Goal: Task Accomplishment & Management: Manage account settings

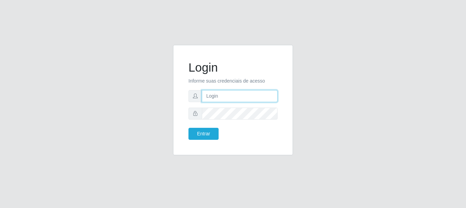
click at [227, 94] on input "text" at bounding box center [240, 96] width 76 height 12
type input "[EMAIL_ADDRESS][DOMAIN_NAME]"
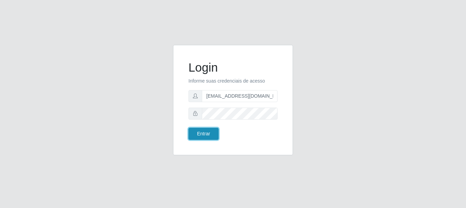
click at [190, 131] on button "Entrar" at bounding box center [203, 134] width 30 height 12
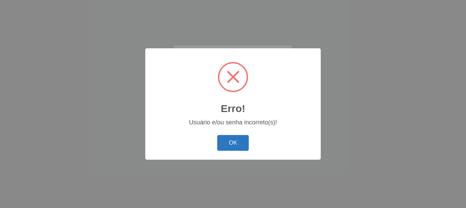
click at [245, 147] on button "OK" at bounding box center [233, 143] width 32 height 16
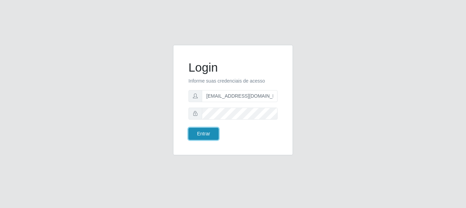
click at [208, 133] on button "Entrar" at bounding box center [203, 134] width 30 height 12
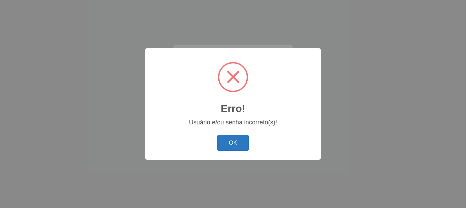
click at [235, 142] on button "OK" at bounding box center [233, 143] width 32 height 16
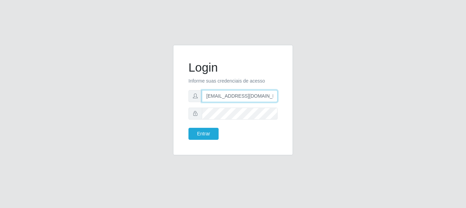
click at [234, 96] on input "[EMAIL_ADDRESS][DOMAIN_NAME]" at bounding box center [240, 96] width 76 height 12
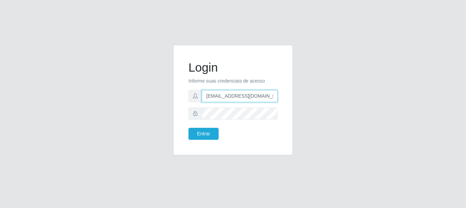
drag, startPoint x: 234, startPoint y: 96, endPoint x: 224, endPoint y: 100, distance: 10.8
click at [224, 100] on input "[EMAIL_ADDRESS][DOMAIN_NAME]" at bounding box center [240, 96] width 76 height 12
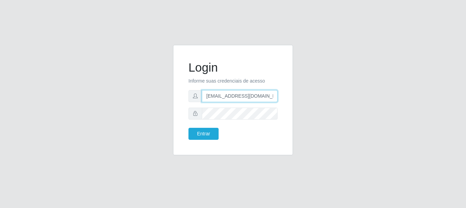
scroll to position [0, 3]
type input "[EMAIL_ADDRESS][DOMAIN_NAME]"
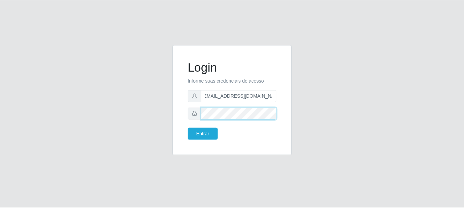
scroll to position [0, 0]
click at [188, 128] on button "Entrar" at bounding box center [203, 134] width 30 height 12
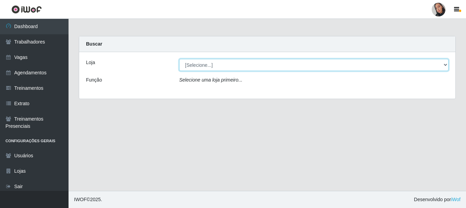
click at [258, 67] on select "[Selecione...] Supermercado [GEOGRAPHIC_DATA]" at bounding box center [313, 65] width 269 height 12
select select "165"
click at [179, 59] on select "[Selecione...] Supermercado [GEOGRAPHIC_DATA]" at bounding box center [313, 65] width 269 height 12
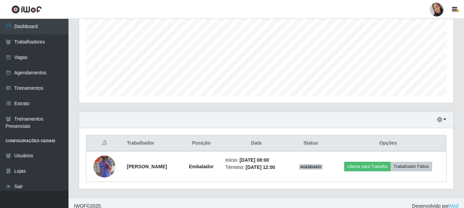
scroll to position [155, 0]
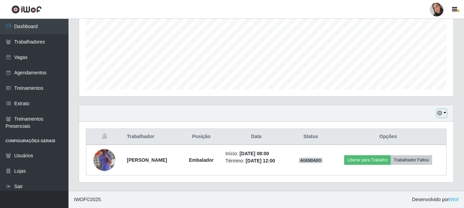
click at [446, 112] on button "button" at bounding box center [442, 113] width 10 height 8
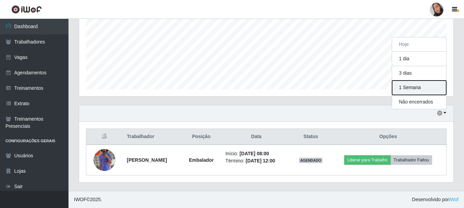
click at [422, 84] on button "1 Semana" at bounding box center [419, 87] width 54 height 14
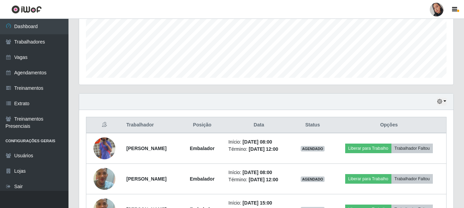
scroll to position [158, 0]
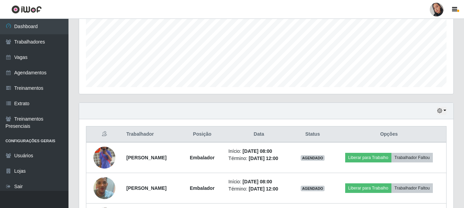
click at [446, 112] on div "Hoje 1 dia 3 dias 1 Semana Não encerrados" at bounding box center [266, 111] width 374 height 16
click at [444, 112] on button "button" at bounding box center [442, 111] width 10 height 8
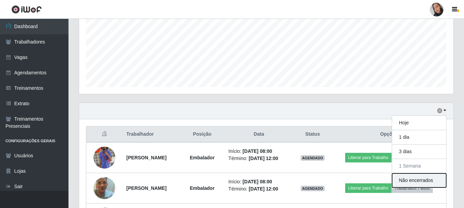
click at [411, 177] on button "Não encerrados" at bounding box center [419, 180] width 54 height 14
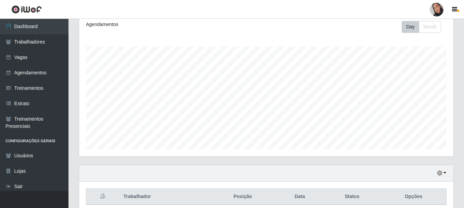
scroll to position [125, 0]
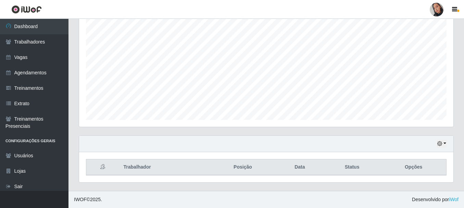
click at [438, 9] on div at bounding box center [437, 10] width 14 height 14
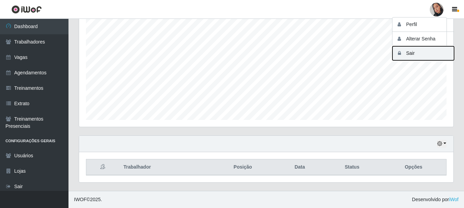
click at [419, 52] on button "Sair" at bounding box center [423, 53] width 62 height 14
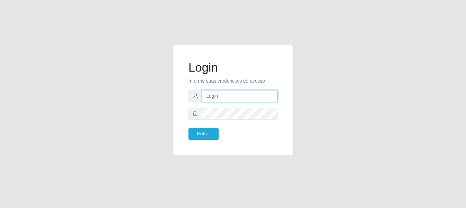
click at [255, 101] on input "text" at bounding box center [240, 96] width 76 height 12
